Goal: Task Accomplishment & Management: Use online tool/utility

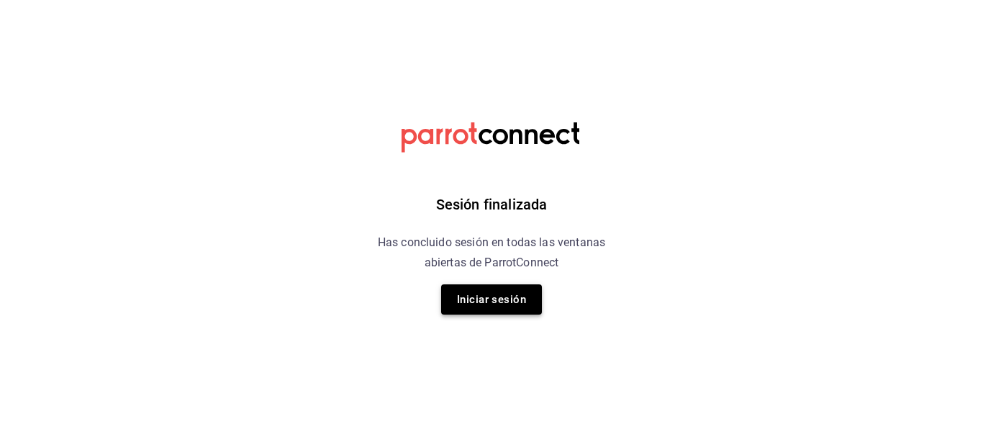
click at [524, 294] on button "Iniciar sesión" at bounding box center [491, 299] width 101 height 30
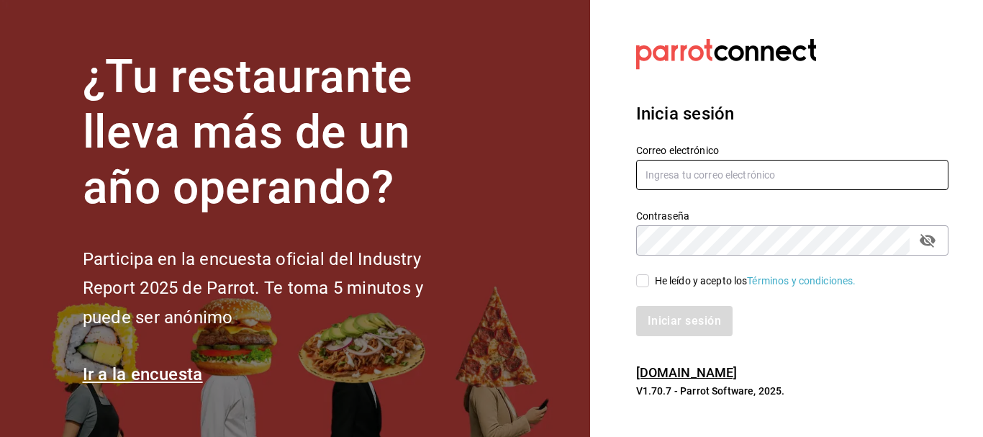
type input "[EMAIL_ADDRESS][PERSON_NAME][DOMAIN_NAME]"
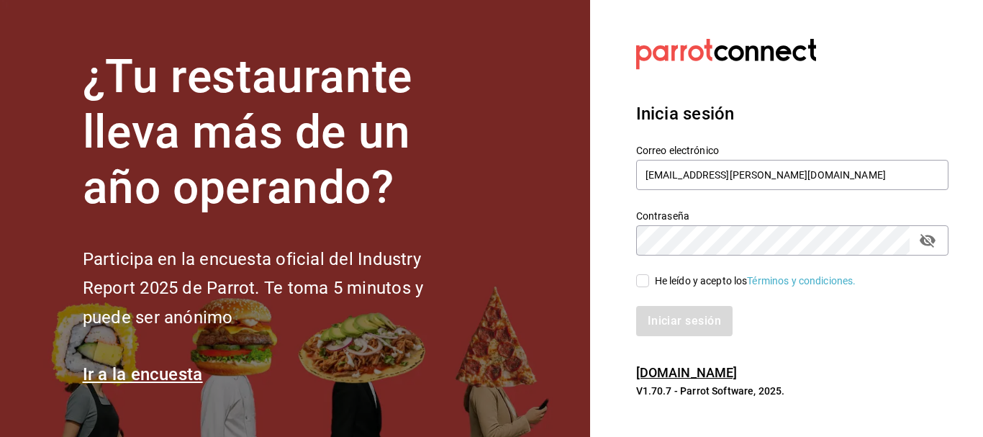
click at [648, 279] on input "He leído y acepto los Términos y condiciones." at bounding box center [642, 280] width 13 height 13
checkbox input "true"
click at [679, 312] on button "Iniciar sesión" at bounding box center [685, 321] width 98 height 30
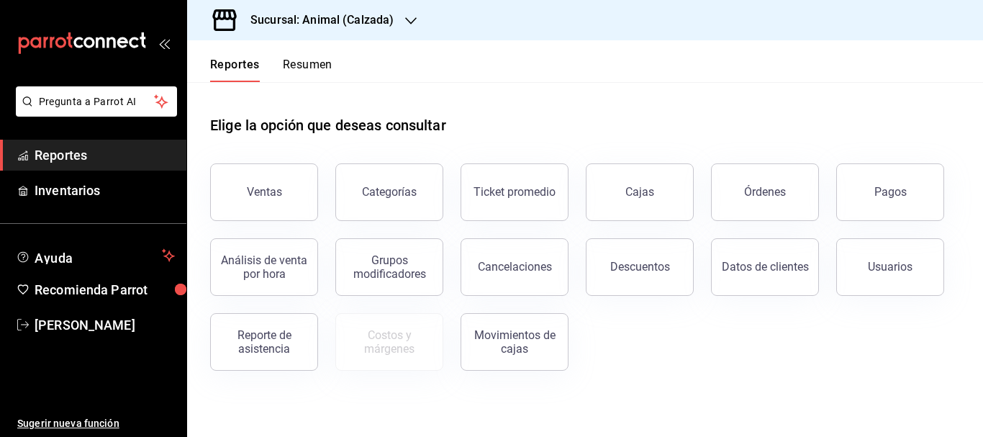
click at [379, 18] on h3 "Sucursal: Animal (Calzada)" at bounding box center [316, 20] width 155 height 17
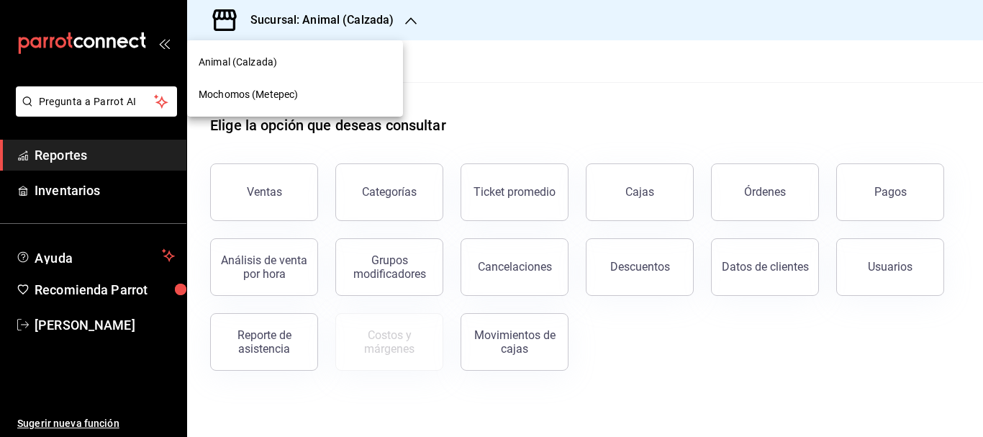
click at [241, 91] on span "Mochomos (Metepec)" at bounding box center [248, 94] width 99 height 15
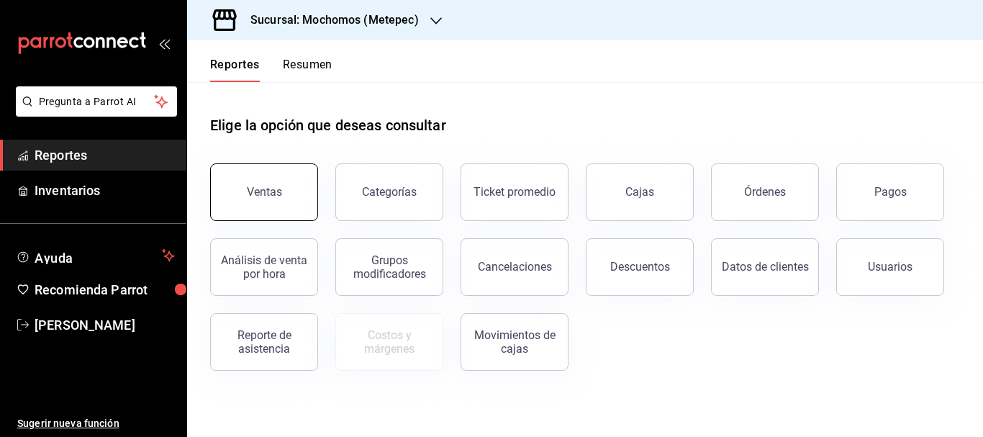
click at [273, 183] on button "Ventas" at bounding box center [264, 192] width 108 height 58
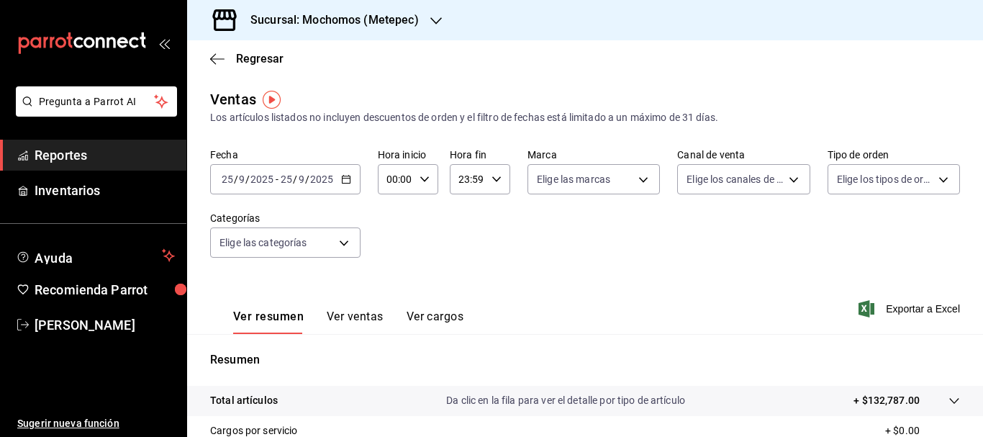
click at [279, 178] on div "[DATE] [DATE]" at bounding box center [307, 179] width 56 height 12
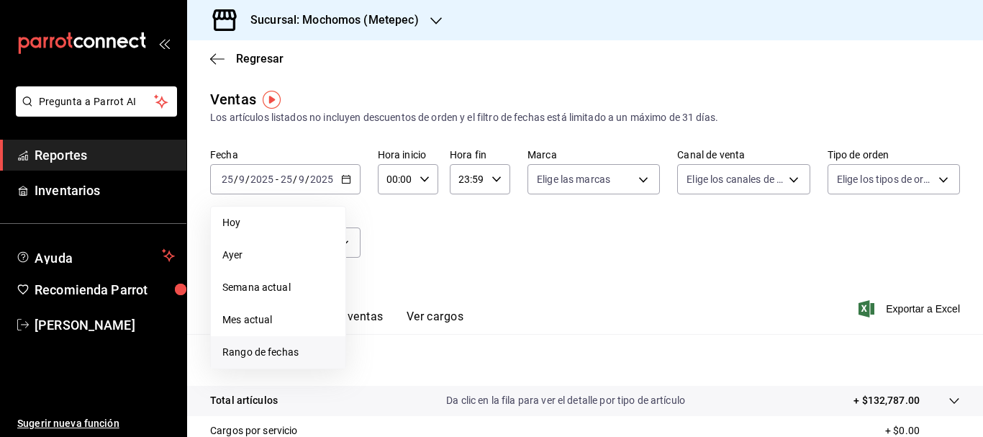
click at [282, 348] on span "Rango de fechas" at bounding box center [278, 352] width 112 height 15
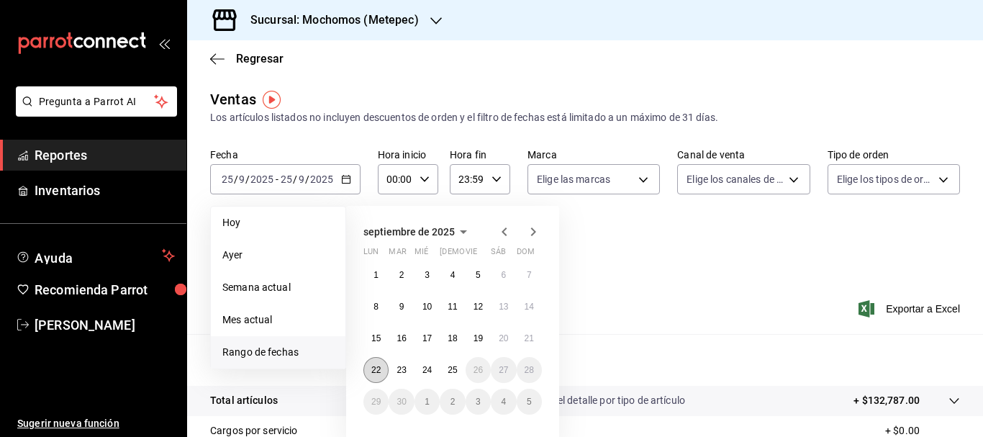
click at [371, 364] on button "22" at bounding box center [375, 370] width 25 height 26
click at [453, 370] on abbr "25" at bounding box center [452, 370] width 9 height 10
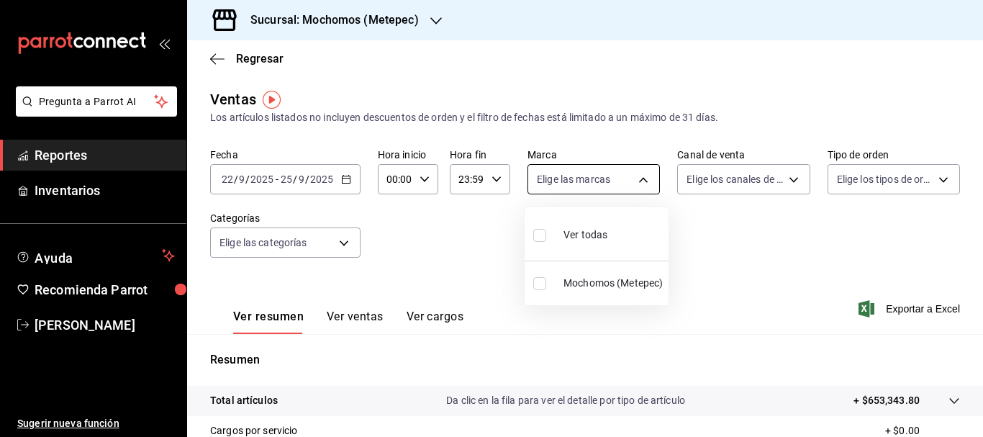
click at [642, 176] on body "Pregunta a Parrot AI Reportes Inventarios Ayuda Recomienda Parrot [PERSON_NAME]…" at bounding box center [491, 218] width 983 height 437
click at [591, 222] on div "Ver todas" at bounding box center [570, 233] width 74 height 31
type input "2365f74e-aa6b-4392-bdf2-72765591bddf"
checkbox input "true"
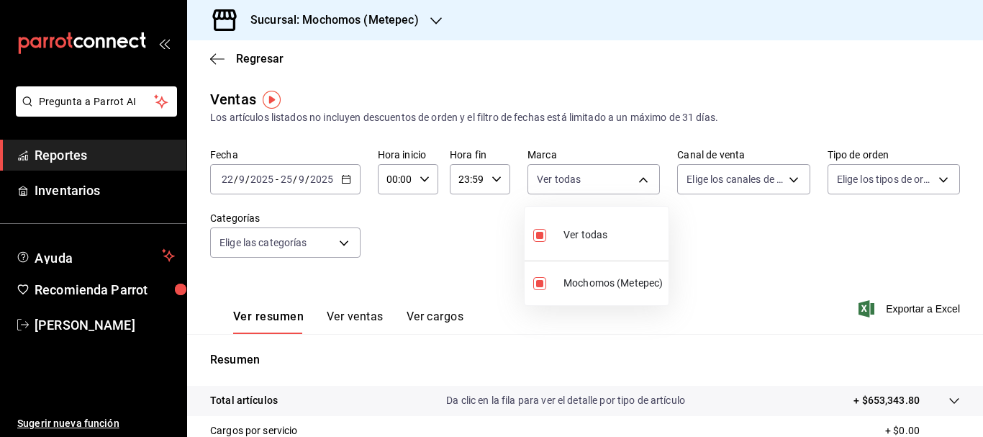
click at [784, 177] on div at bounding box center [491, 218] width 983 height 437
click at [784, 177] on body "Pregunta a Parrot AI Reportes Inventarios Ayuda Recomienda Parrot [PERSON_NAME]…" at bounding box center [491, 218] width 983 height 437
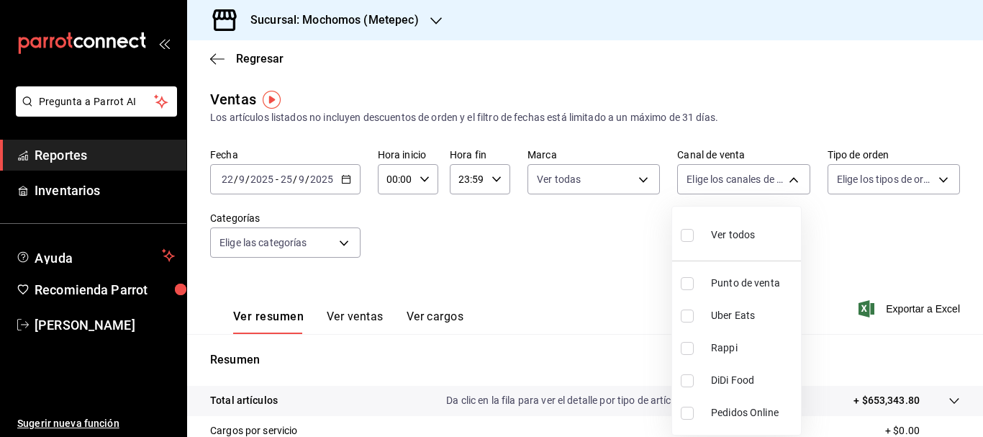
click at [685, 234] on input "checkbox" at bounding box center [687, 235] width 13 height 13
checkbox input "true"
type input "PARROT,UBER_EATS,RAPPI,DIDI_FOOD,ONLINE"
checkbox input "true"
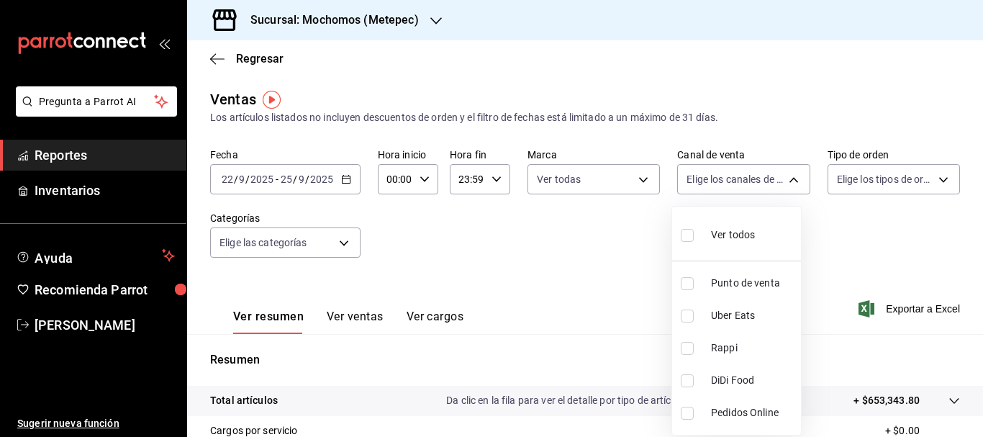
checkbox input "true"
click at [938, 177] on div at bounding box center [491, 218] width 983 height 437
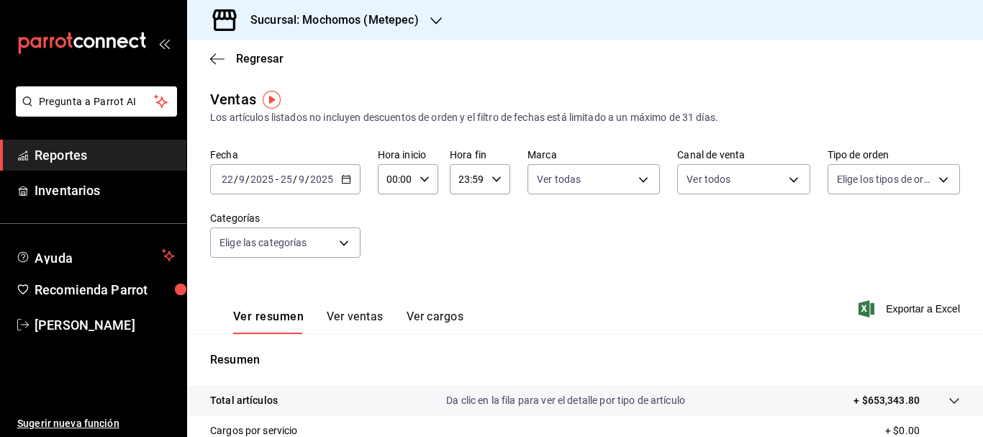
click at [938, 177] on body "Pregunta a Parrot AI Reportes Inventarios Ayuda Recomienda Parrot [PERSON_NAME]…" at bounding box center [491, 218] width 983 height 437
click at [843, 233] on label at bounding box center [837, 235] width 19 height 21
click at [841, 233] on input "checkbox" at bounding box center [834, 235] width 13 height 13
checkbox input "false"
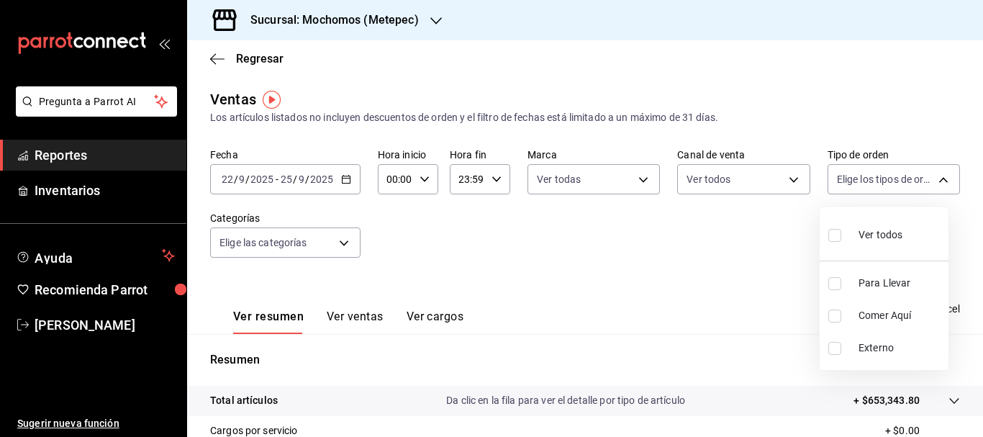
checkbox input "false"
click at [833, 237] on input "checkbox" at bounding box center [834, 235] width 13 height 13
checkbox input "true"
type input "3a236ed8-2e24-47ca-8e59-ead494492482,da8509e8-5fca-4f62-958e-973104937870,EXTER…"
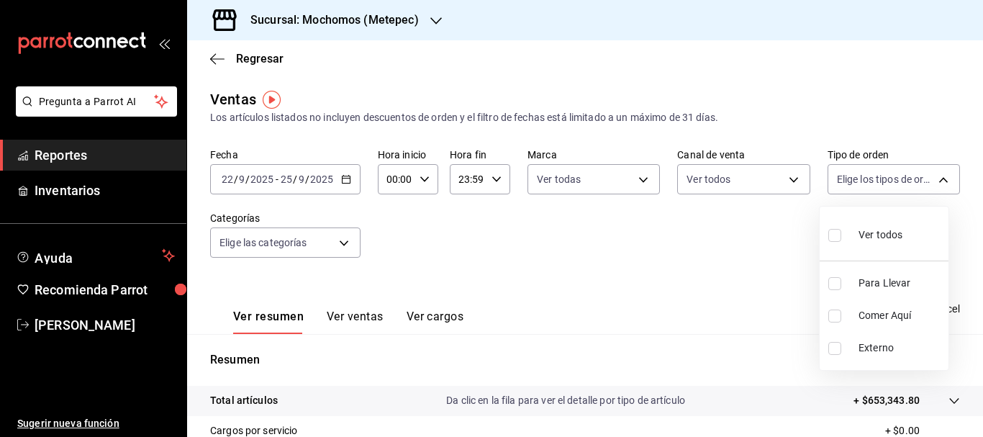
checkbox input "true"
click at [342, 242] on div at bounding box center [491, 218] width 983 height 437
click at [342, 242] on body "Pregunta a Parrot AI Reportes Inventarios Ayuda Recomienda Parrot [PERSON_NAME]…" at bounding box center [491, 218] width 983 height 437
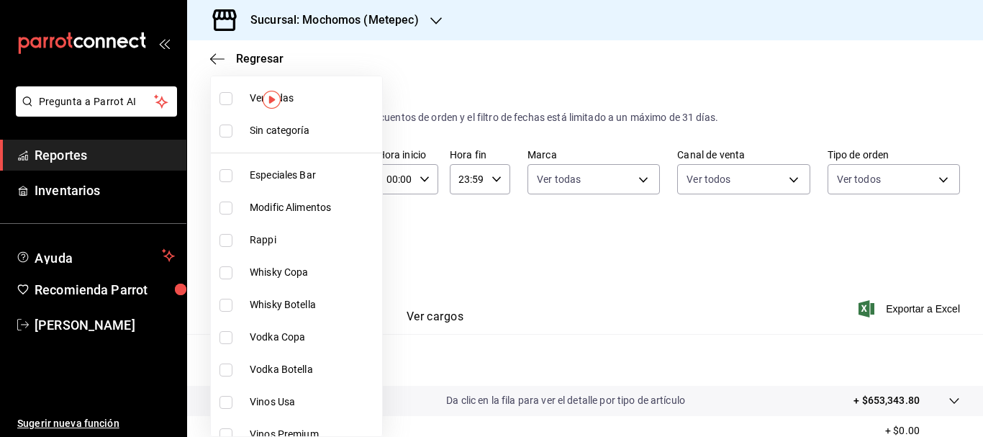
click at [302, 105] on span "Ver todas" at bounding box center [313, 98] width 127 height 15
type input "c9cbc288-c827-488d-81f5-370afefb1912,46081463-7037-4dd2-a9ab-e56ff6a8fa7c,bf958…"
checkbox input "true"
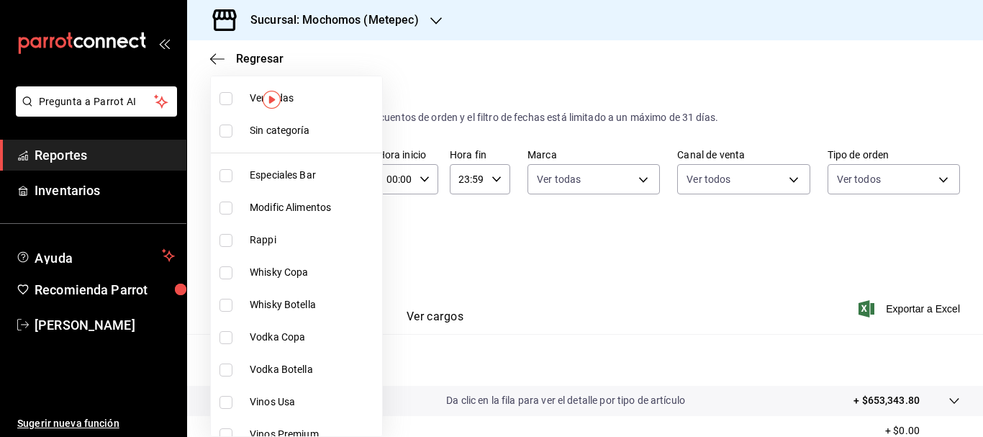
checkbox input "true"
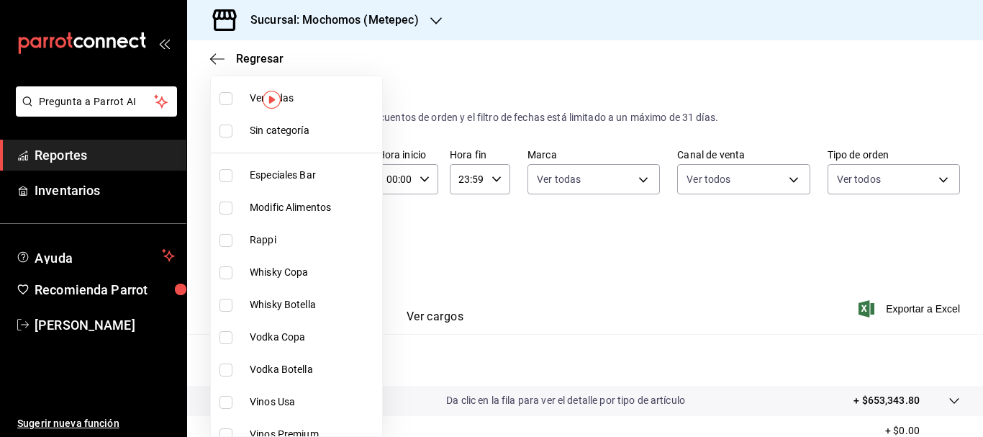
checkbox input "true"
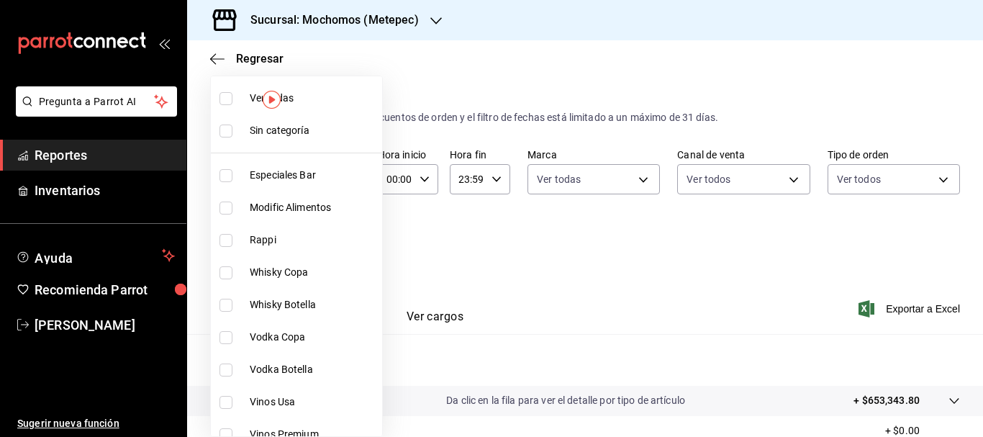
checkbox input "true"
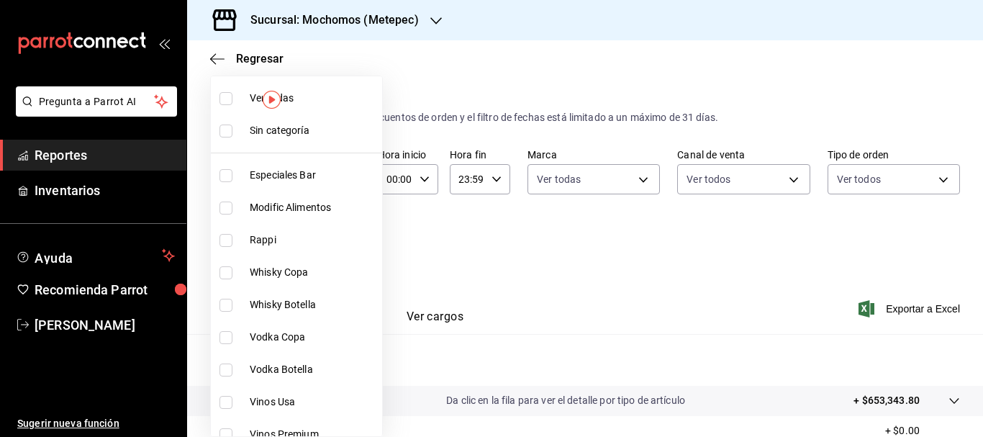
checkbox input "true"
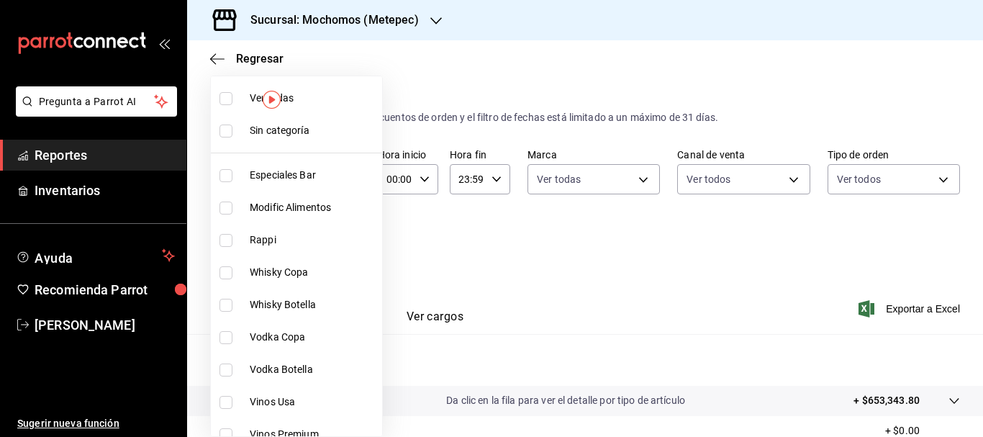
checkbox input "true"
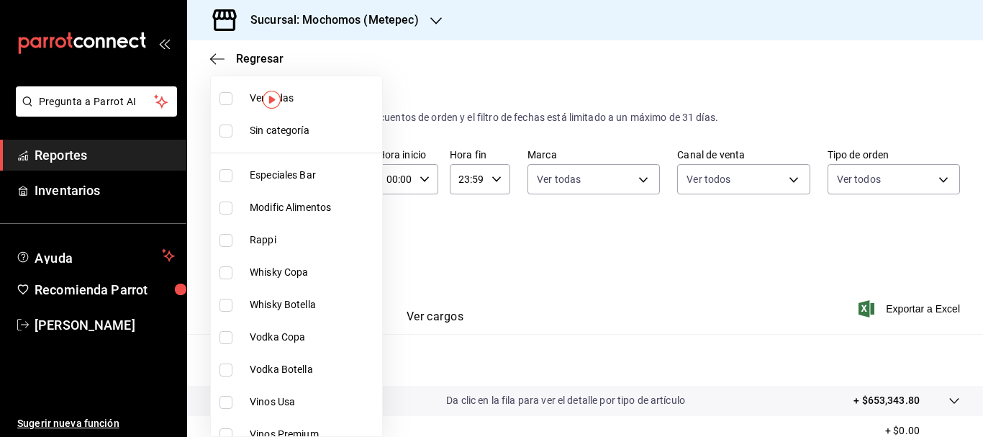
checkbox input "true"
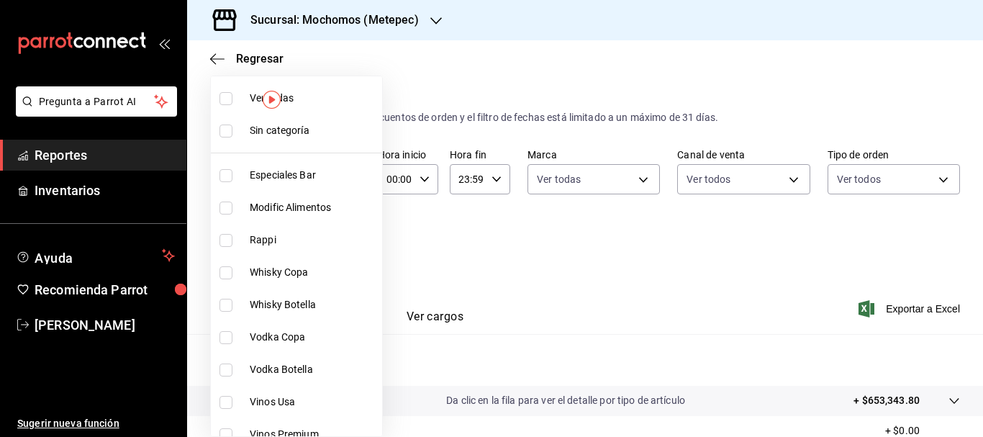
checkbox input "true"
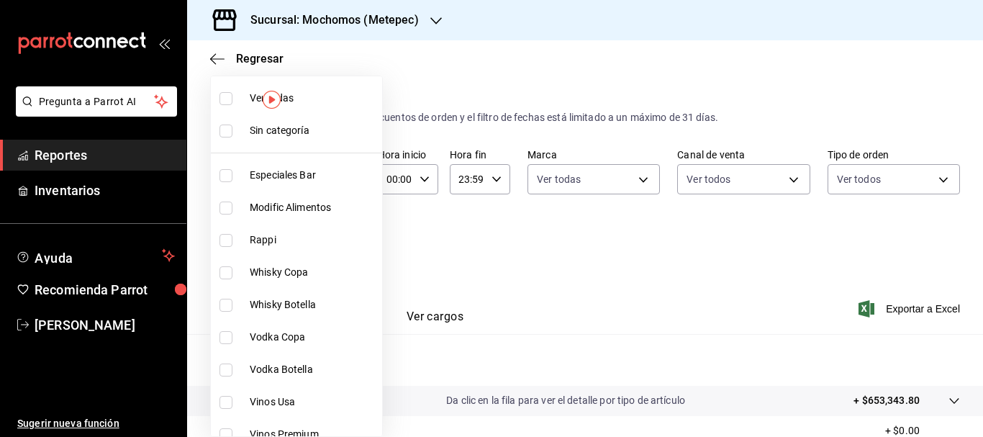
checkbox input "true"
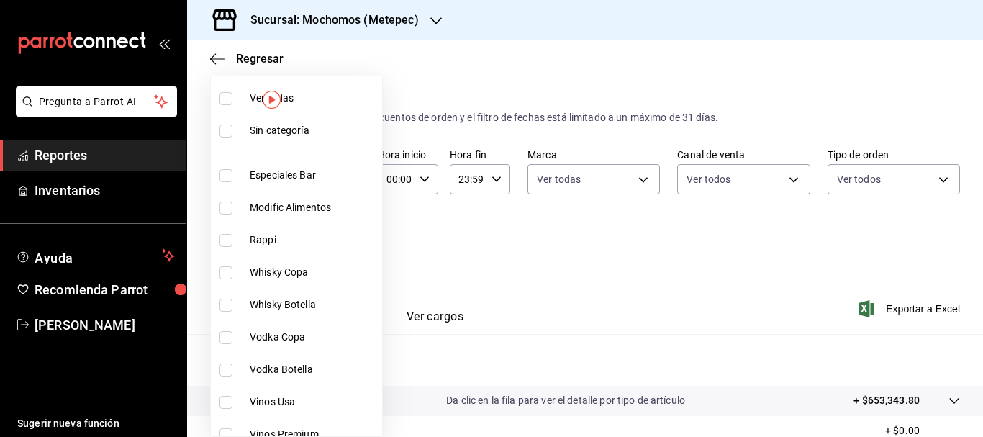
checkbox input "true"
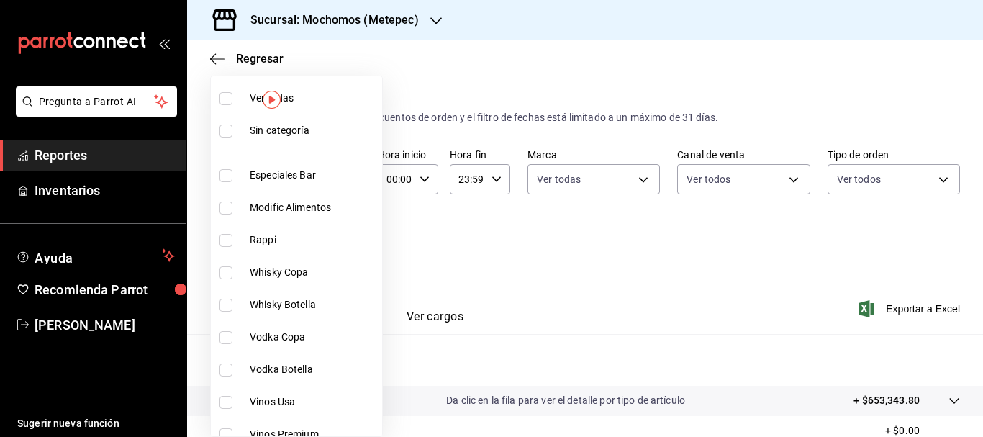
checkbox input "true"
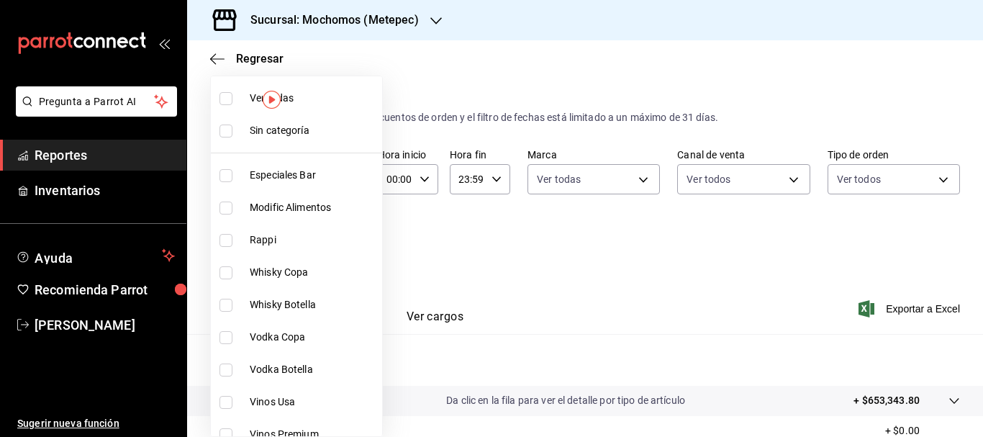
checkbox input "true"
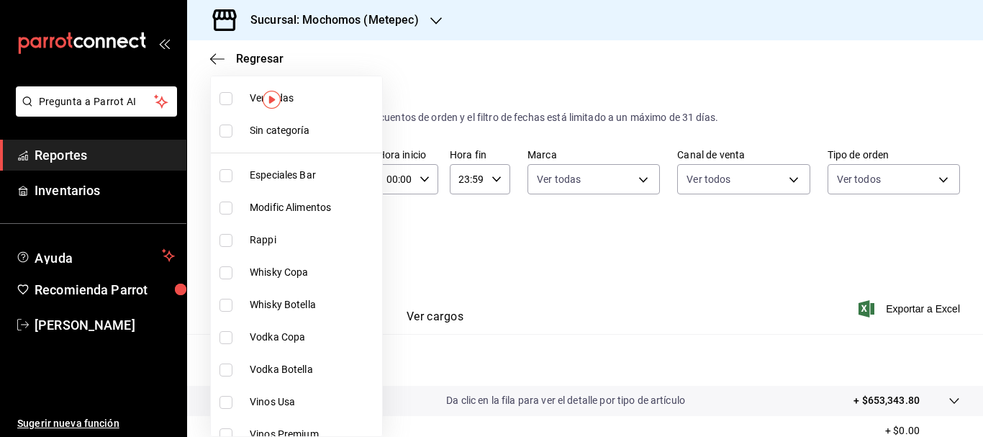
checkbox input "true"
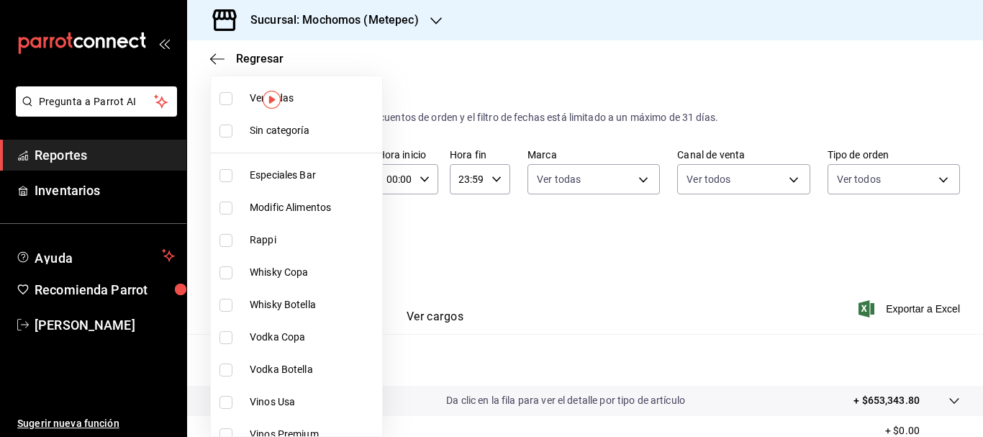
checkbox input "true"
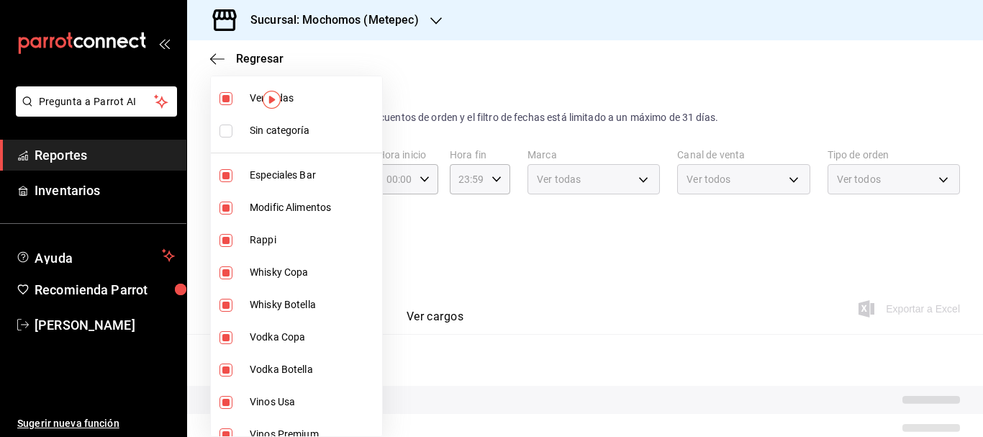
click at [295, 125] on span "Sin categoría" at bounding box center [313, 130] width 127 height 15
checkbox input "true"
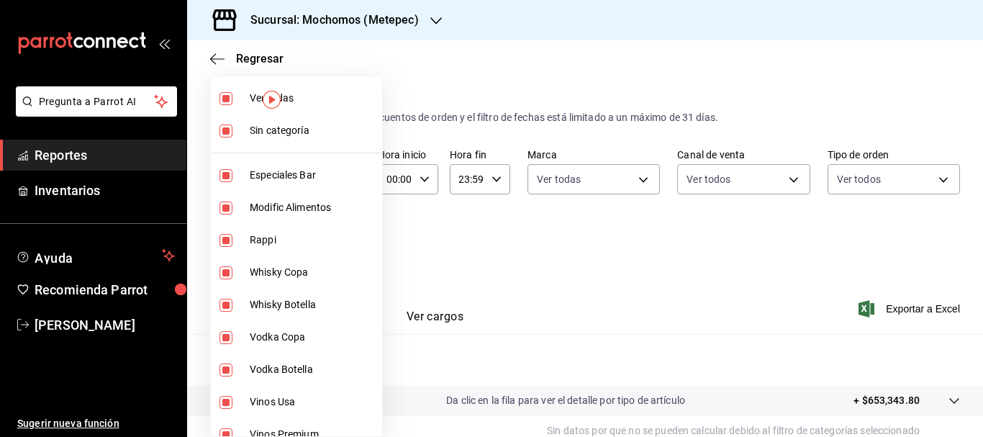
click at [918, 309] on div at bounding box center [491, 218] width 983 height 437
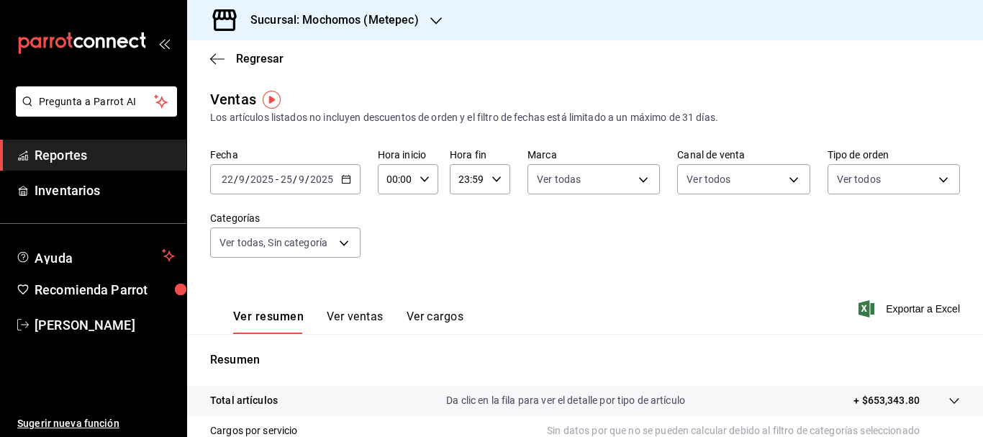
click at [918, 309] on span "Exportar a Excel" at bounding box center [910, 308] width 99 height 17
